Goal: Transaction & Acquisition: Purchase product/service

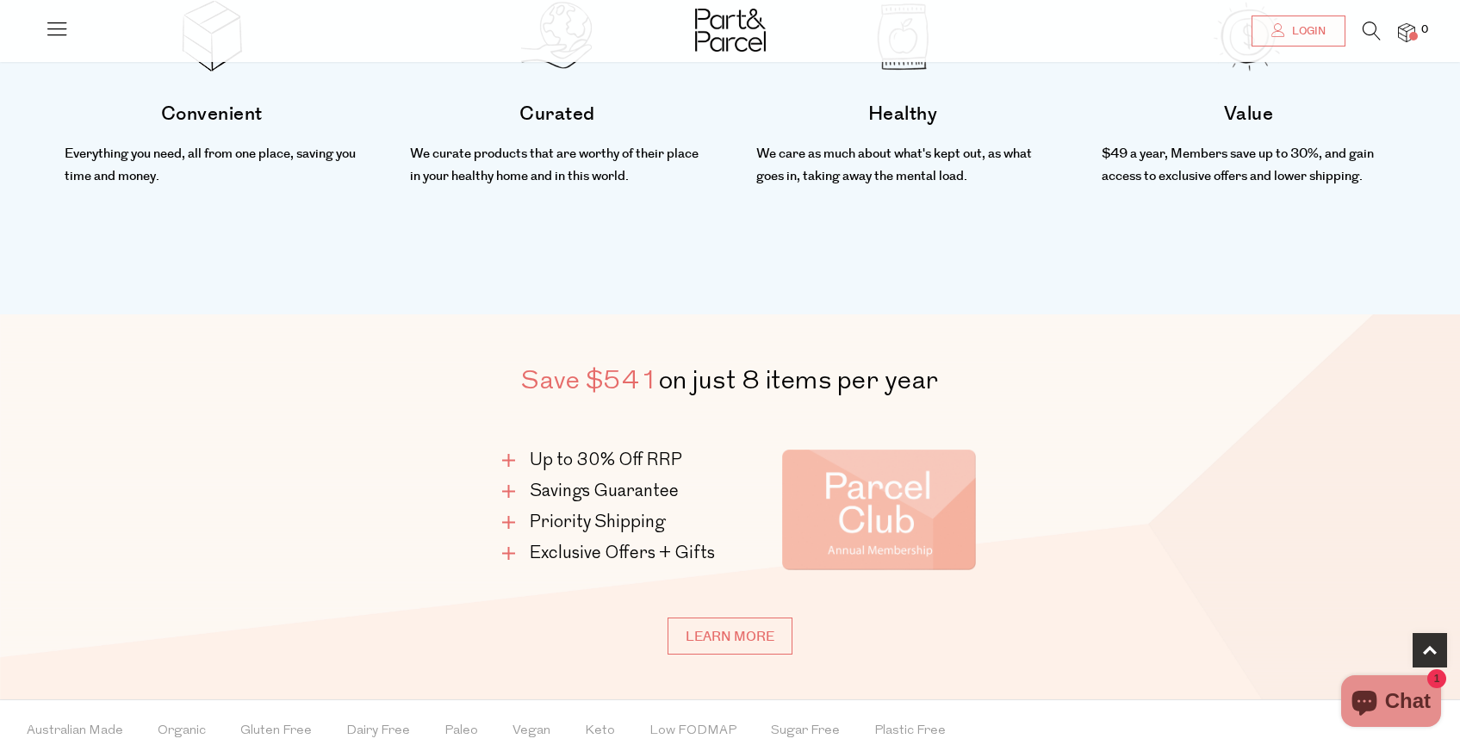
scroll to position [841, 0]
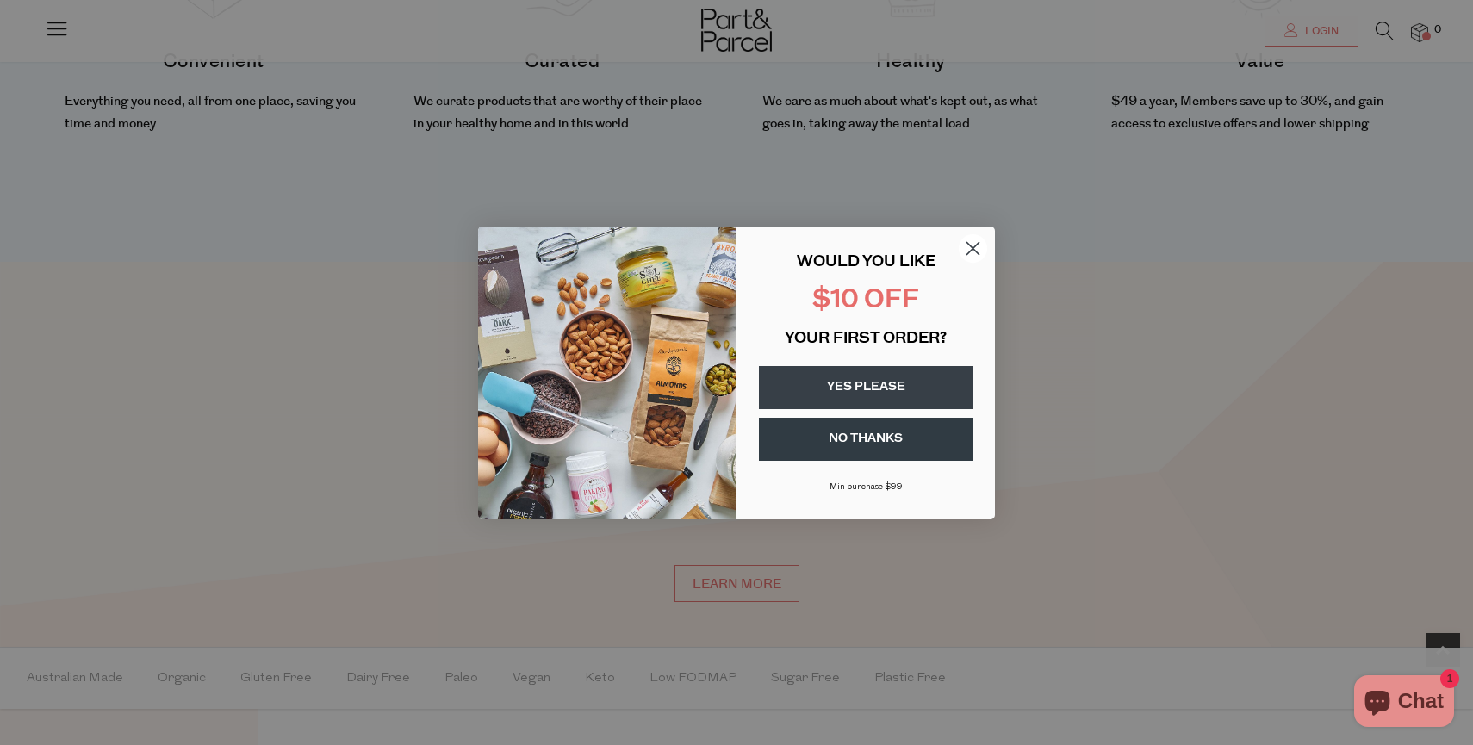
click at [970, 254] on circle "Close dialog" at bounding box center [973, 248] width 28 height 28
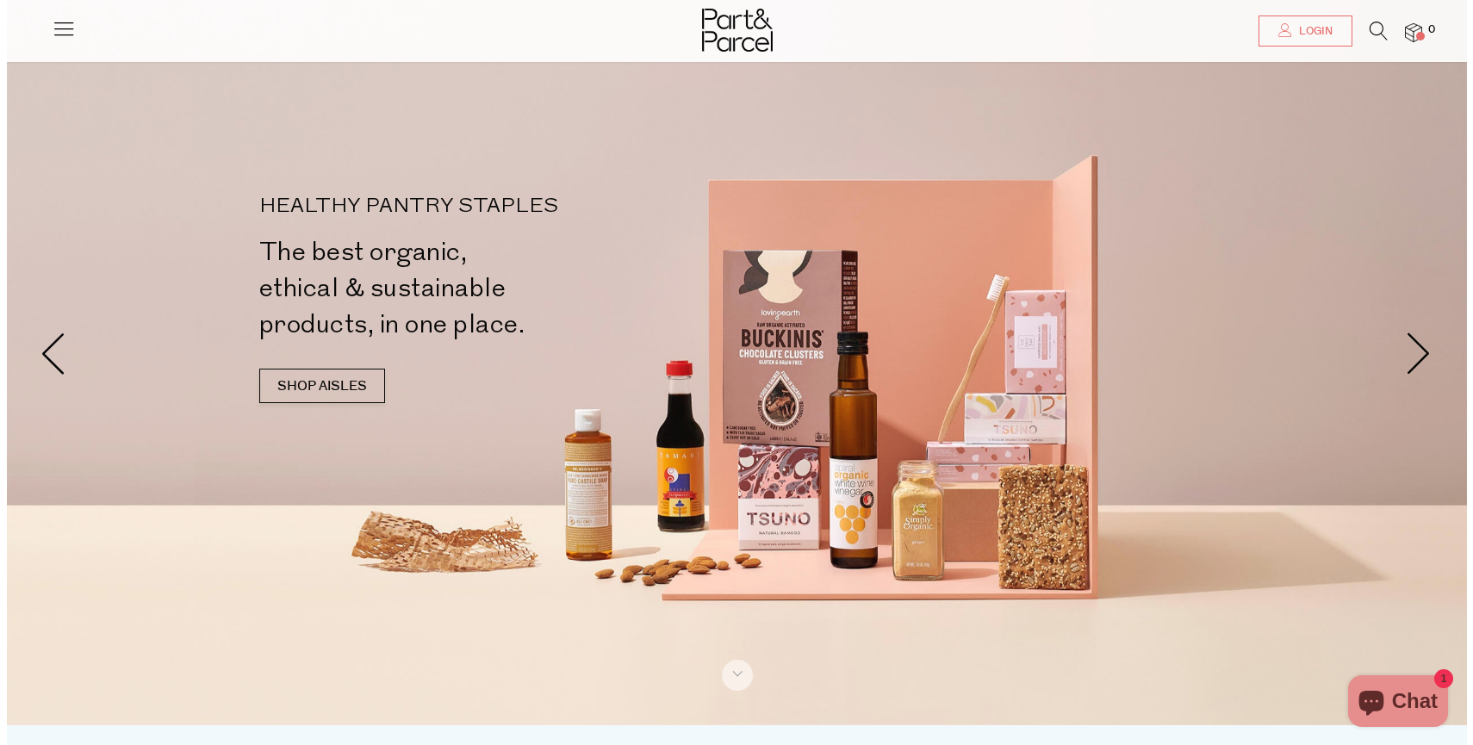
scroll to position [19, 0]
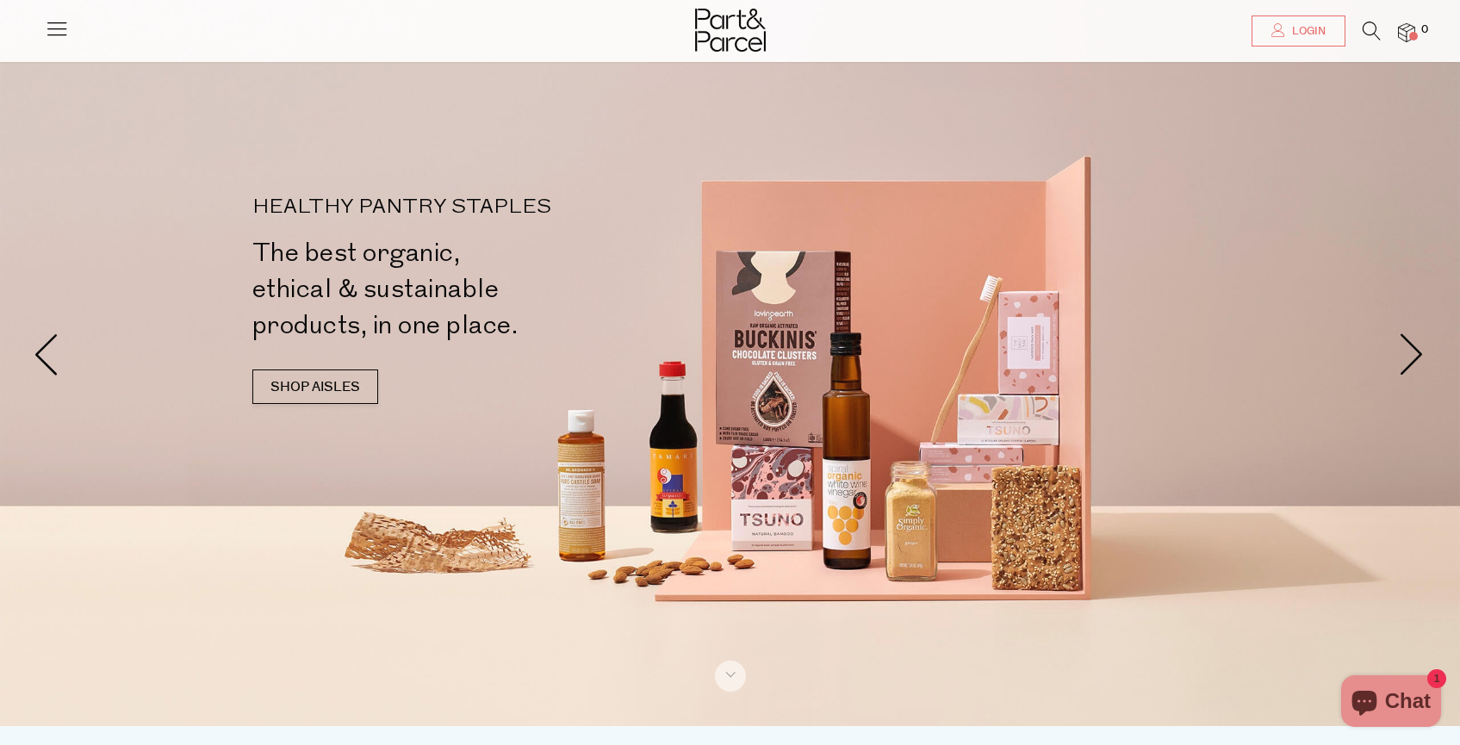
click at [50, 22] on icon at bounding box center [57, 28] width 24 height 24
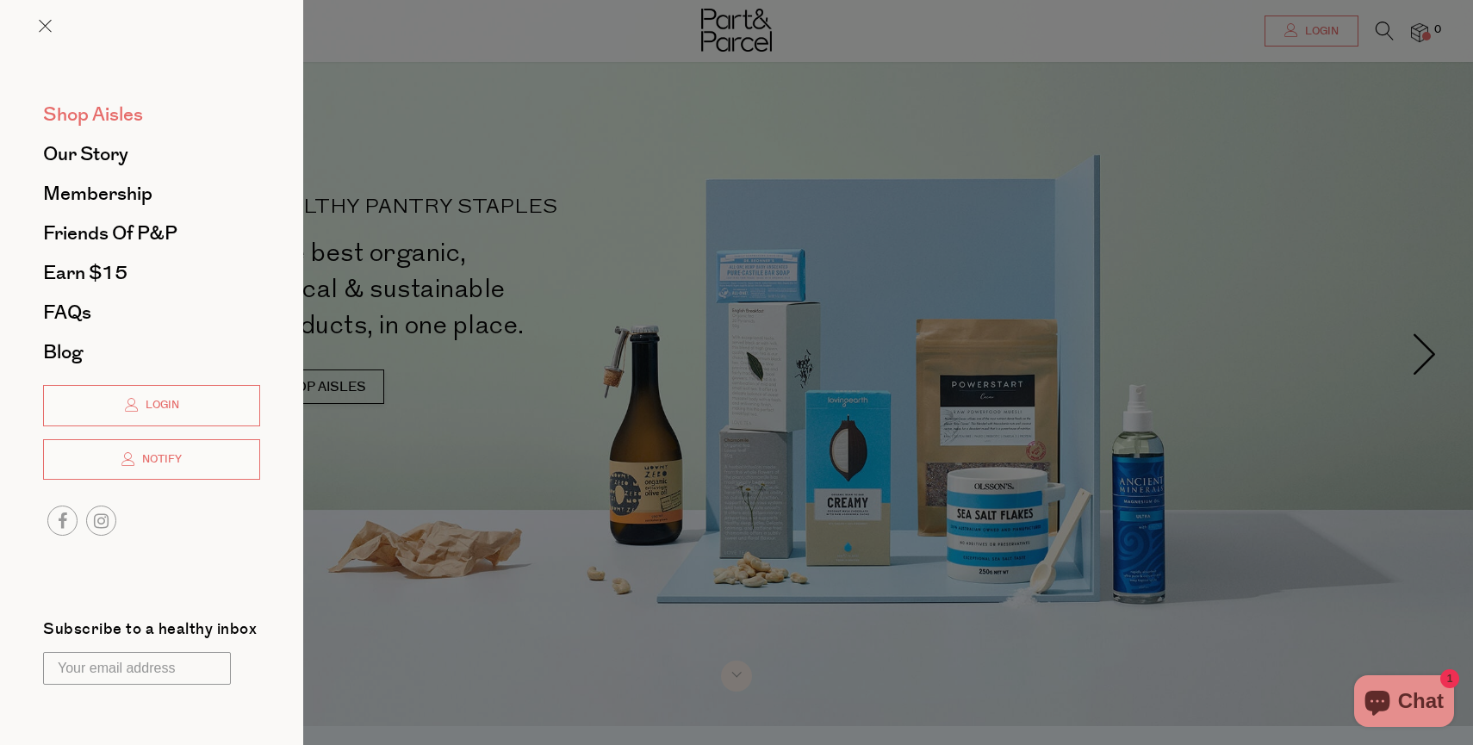
click at [111, 109] on span "Shop Aisles" at bounding box center [93, 115] width 100 height 28
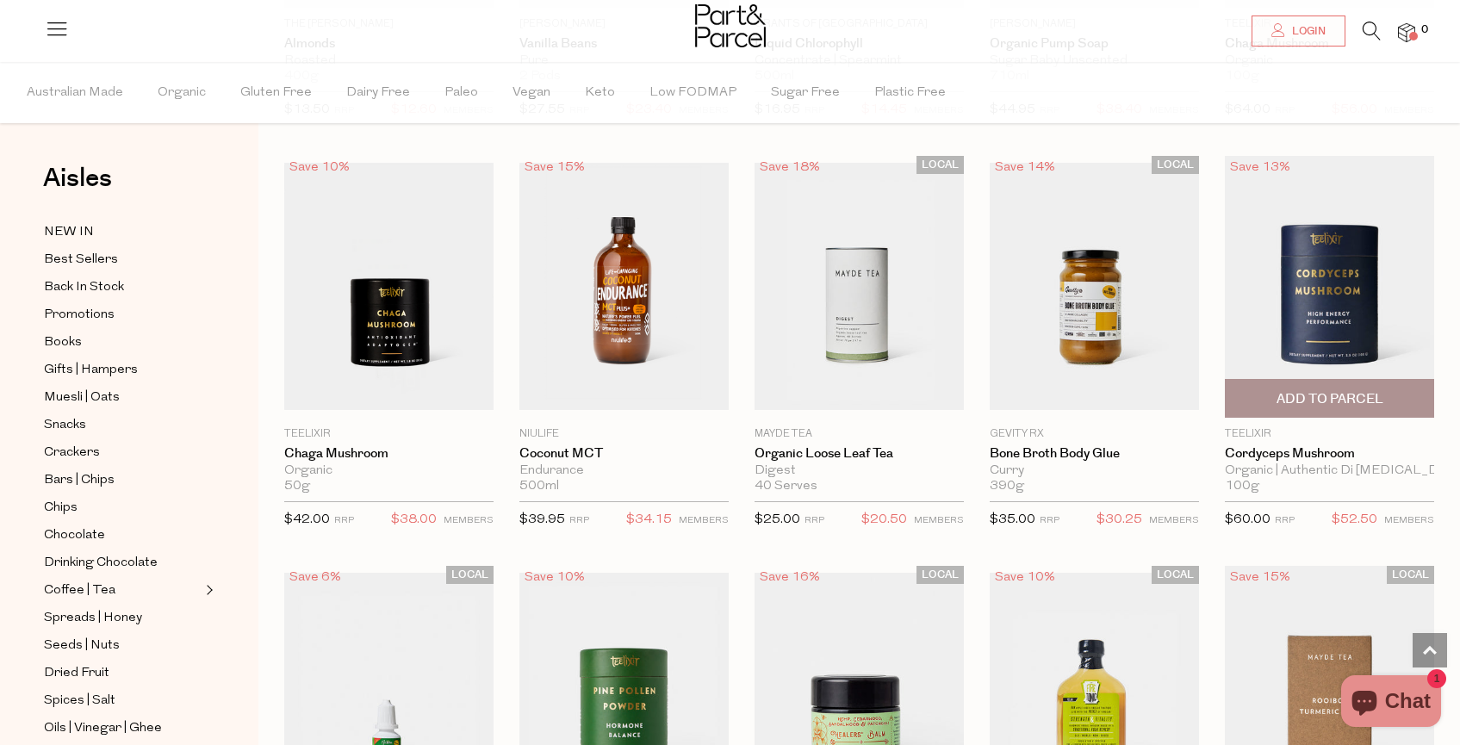
scroll to position [2835, 0]
click at [1326, 323] on img at bounding box center [1329, 288] width 209 height 262
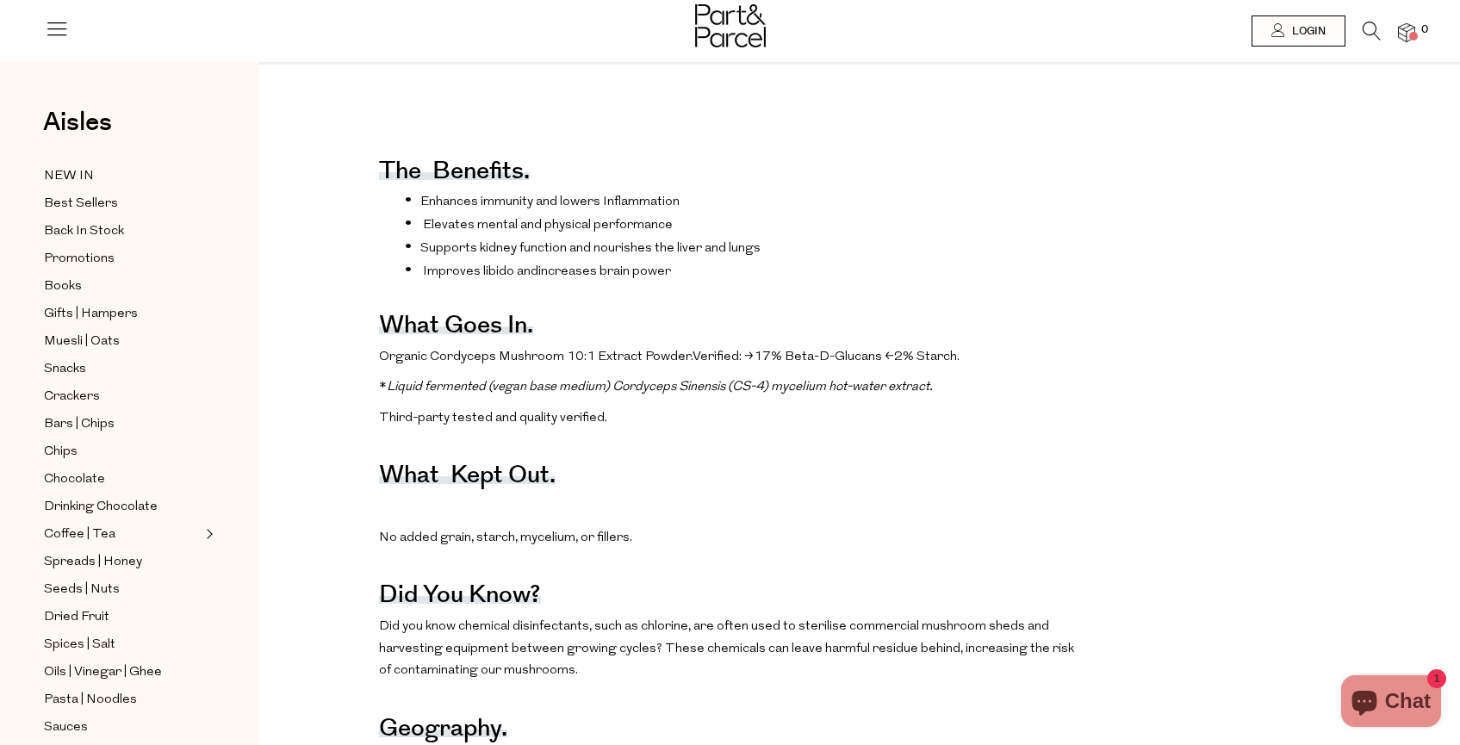
scroll to position [728, 0]
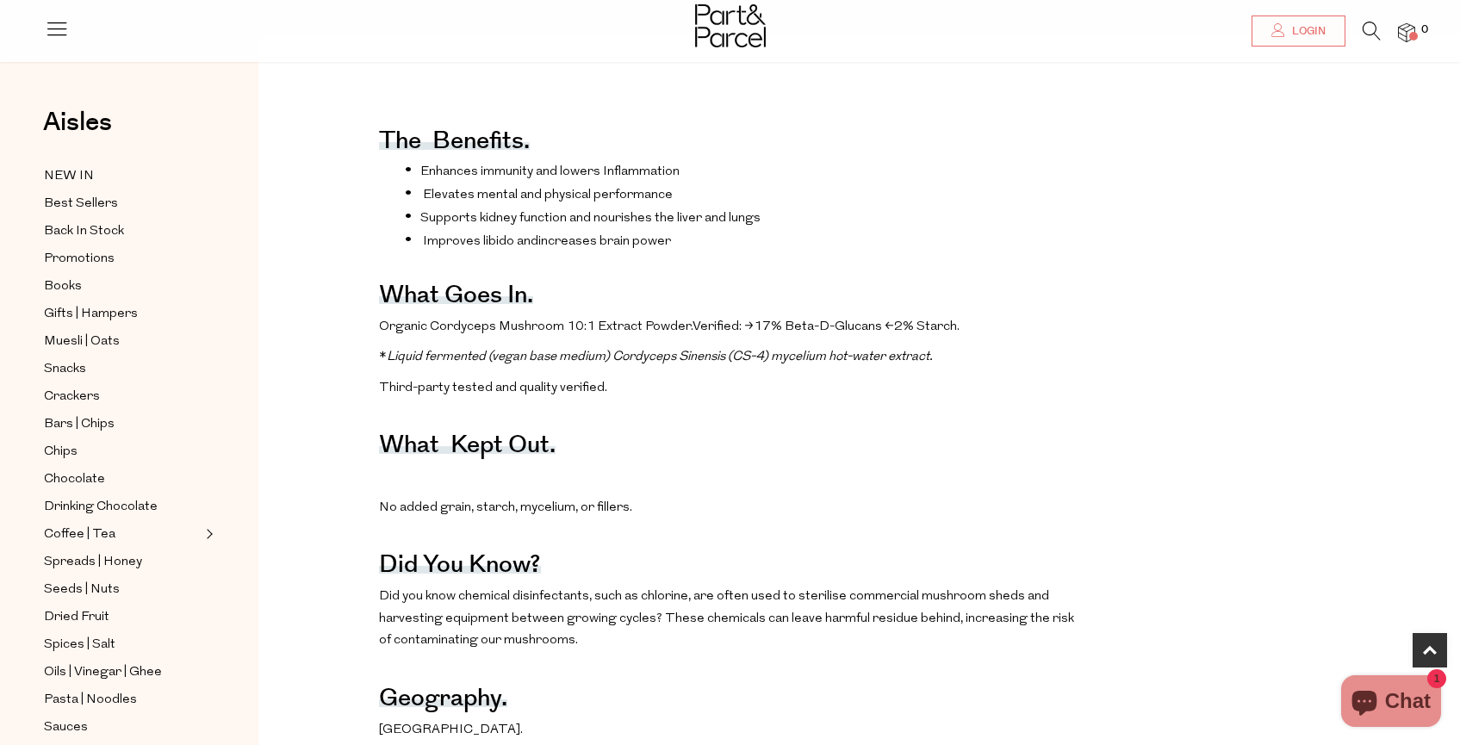
click at [815, 508] on p "No added grain, starch, mycelium, or fillers." at bounding box center [728, 508] width 698 height 22
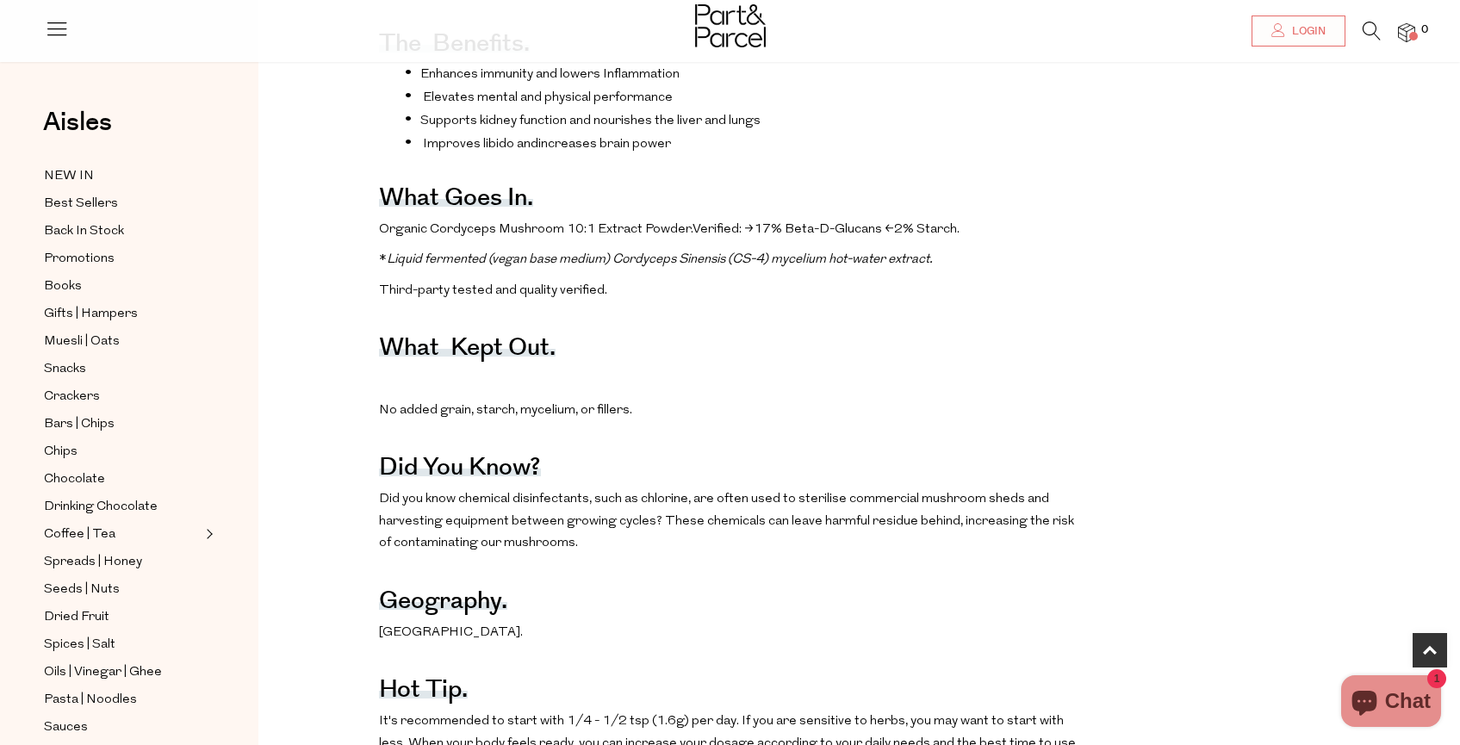
scroll to position [827, 0]
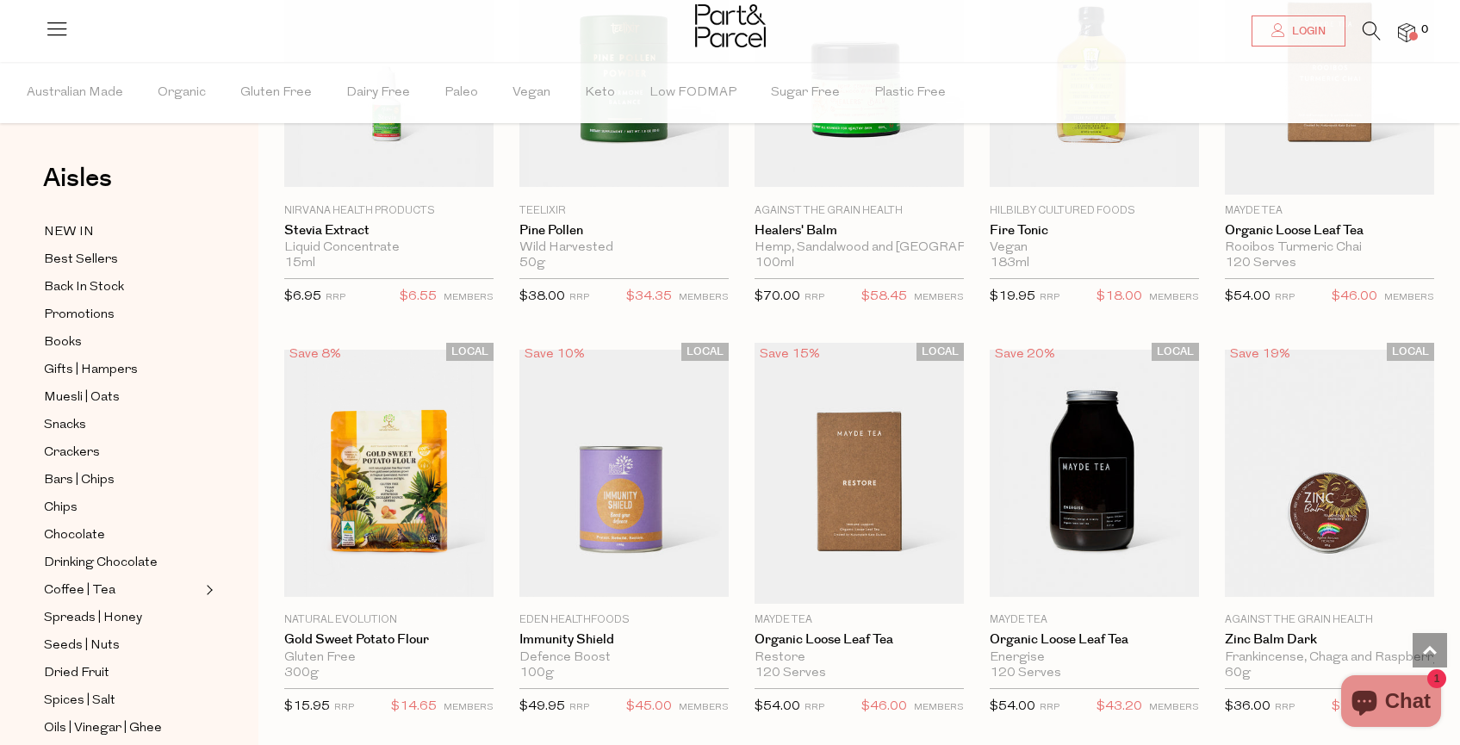
scroll to position [3467, 0]
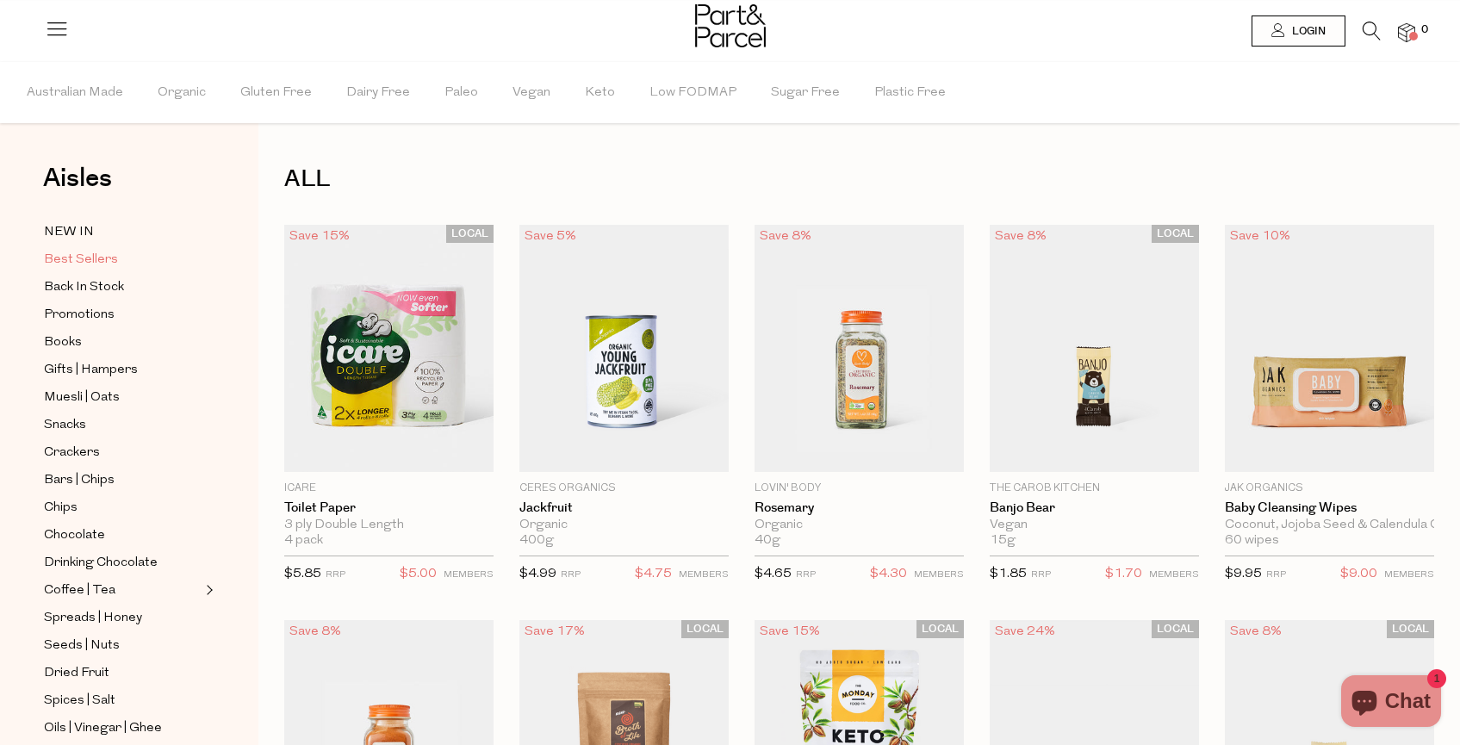
click at [102, 256] on span "Best Sellers" at bounding box center [81, 260] width 74 height 21
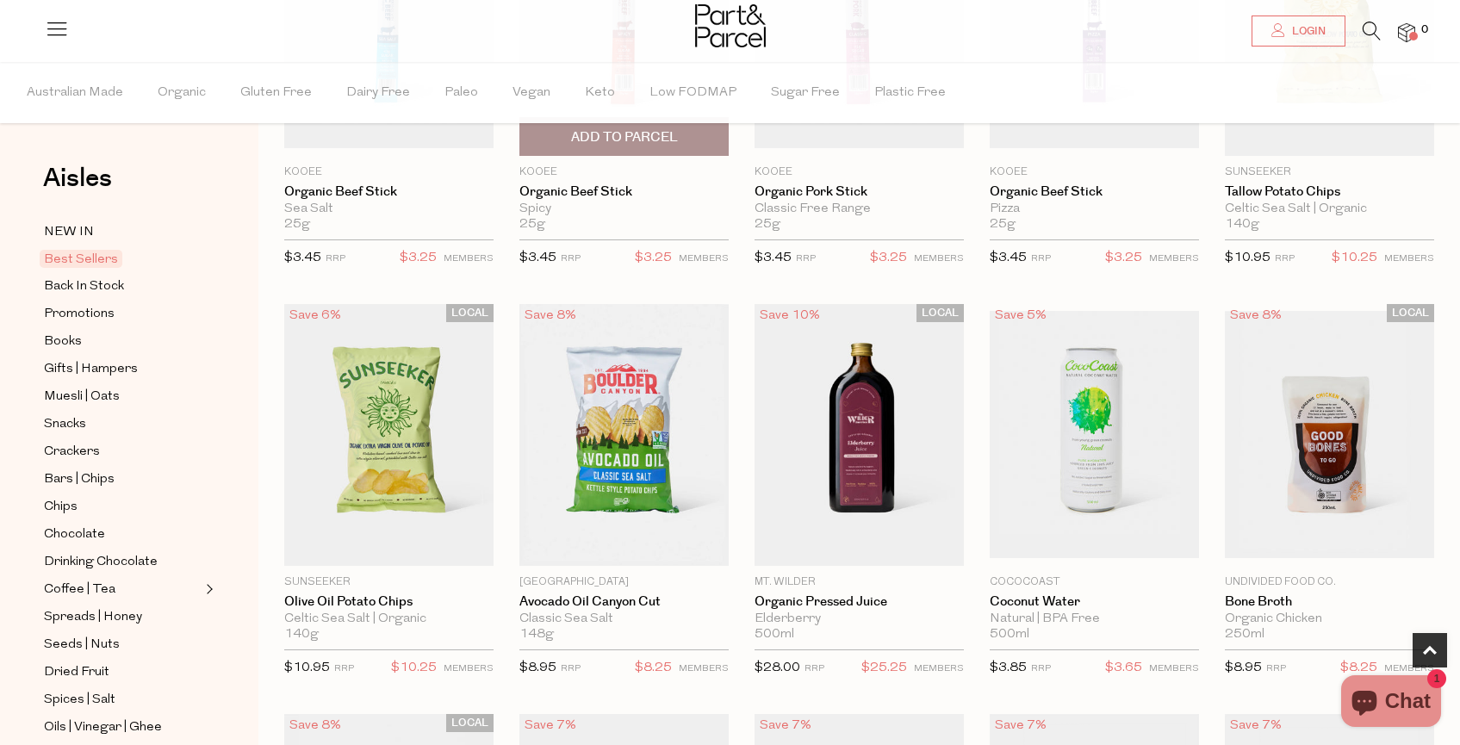
scroll to position [333, 0]
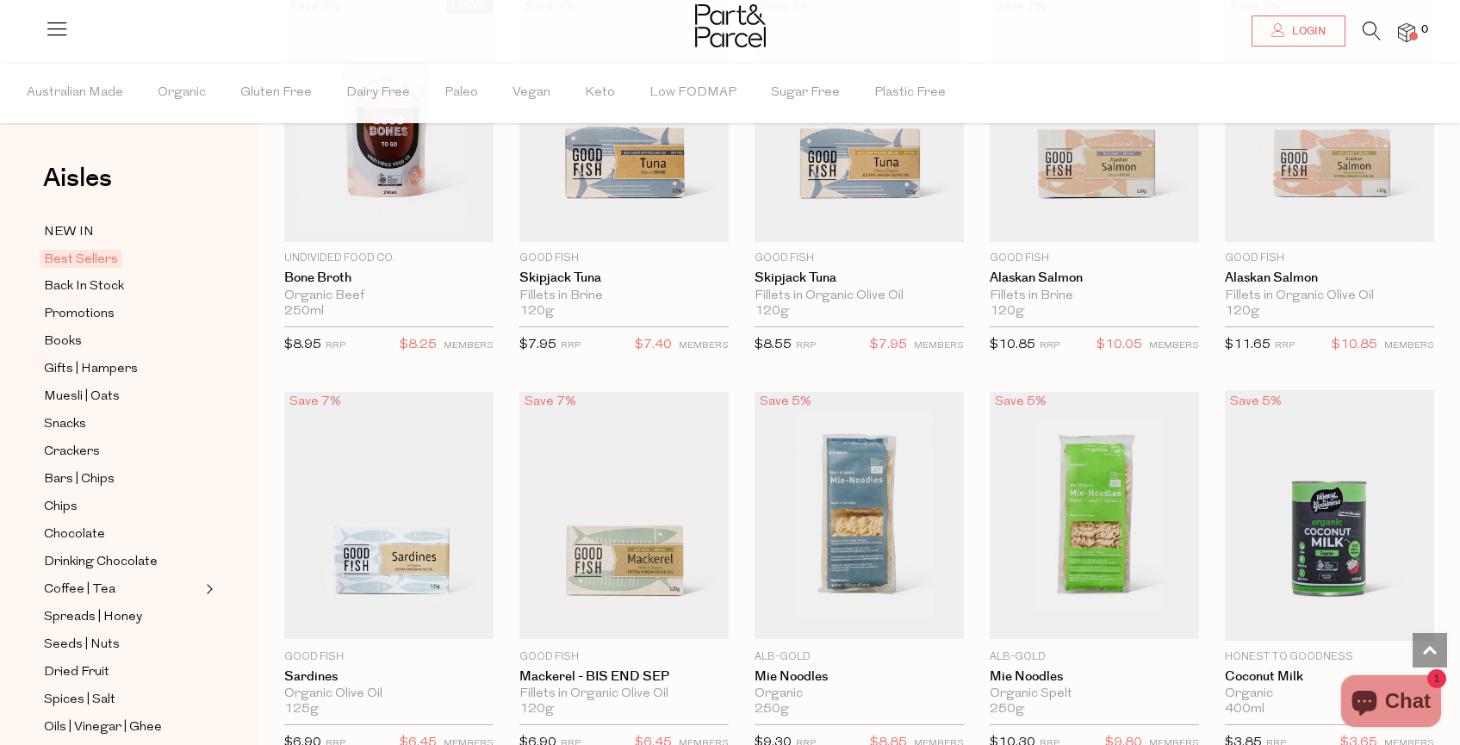
click at [504, 605] on div "Save 7% 1 Notify Me Good Fish Mackerel - BIS END SEP Fillets in Organic Olive O…" at bounding box center [611, 576] width 235 height 373
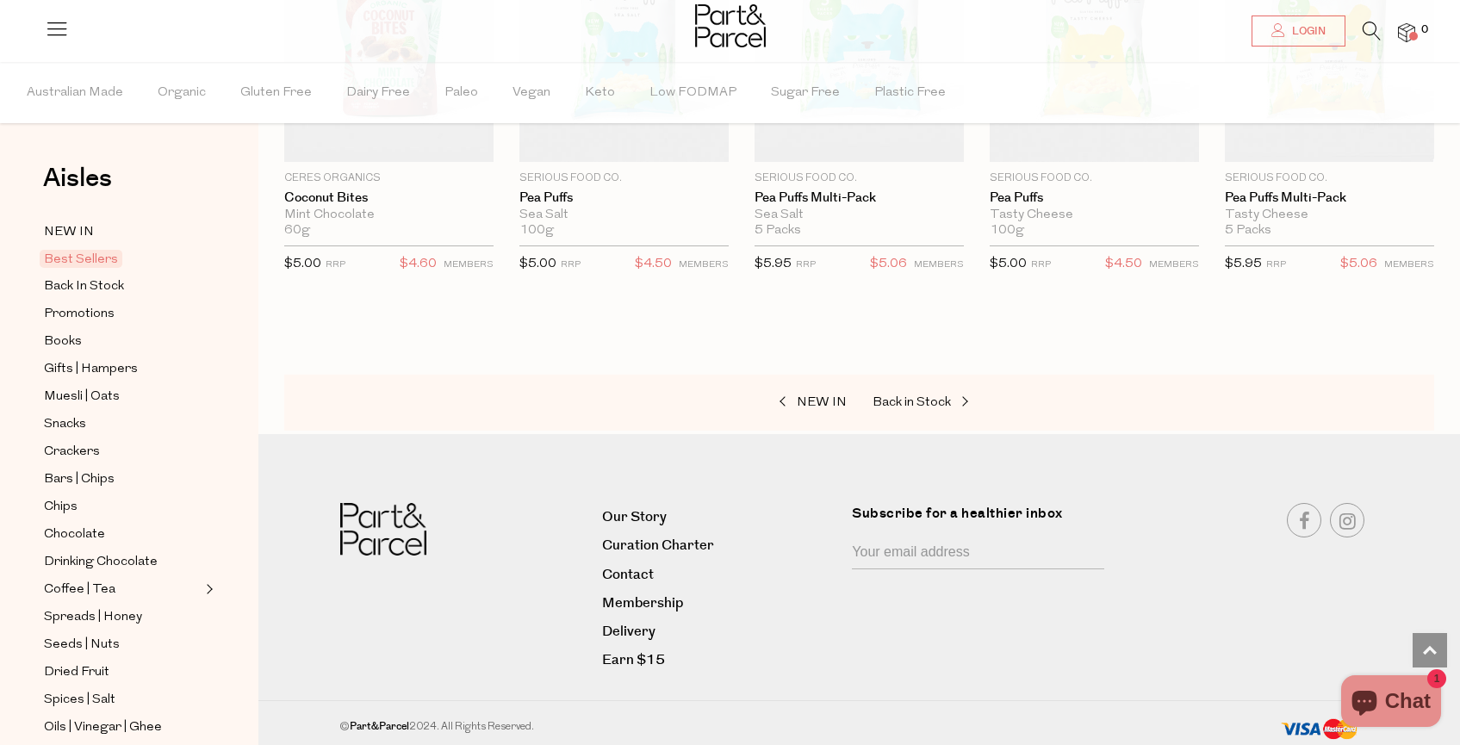
scroll to position [3114, 0]
